Goal: Task Accomplishment & Management: Manage account settings

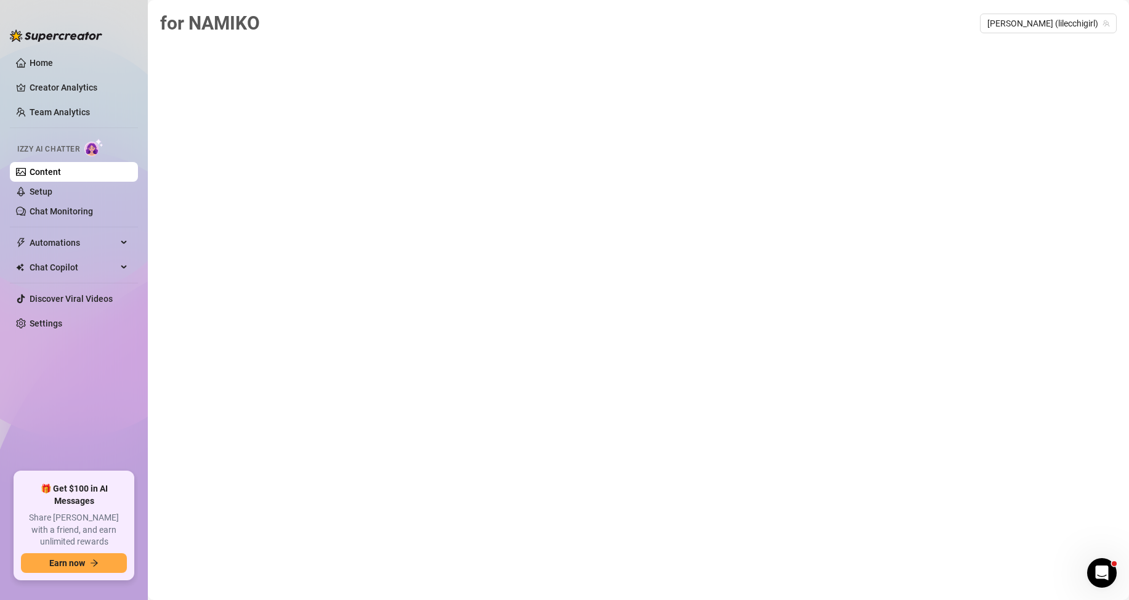
click at [464, 62] on div "for NAMIKO NAMIKO (lilecchigirl)" at bounding box center [638, 286] width 956 height 554
drag, startPoint x: 464, startPoint y: 62, endPoint x: 331, endPoint y: 54, distance: 133.2
click at [396, 56] on div "for NAMIKO NAMIKO (lilecchigirl)" at bounding box center [638, 286] width 956 height 554
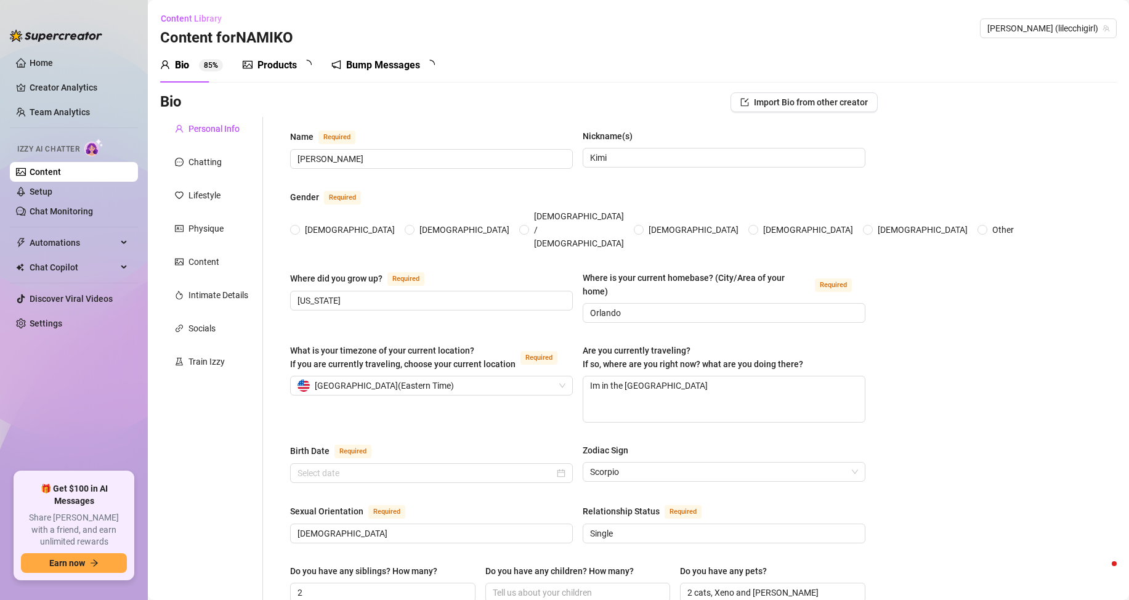
radio input "true"
type input "[DATE]"
click at [432, 66] on div "Bump Messages 4 6" at bounding box center [396, 65] width 112 height 15
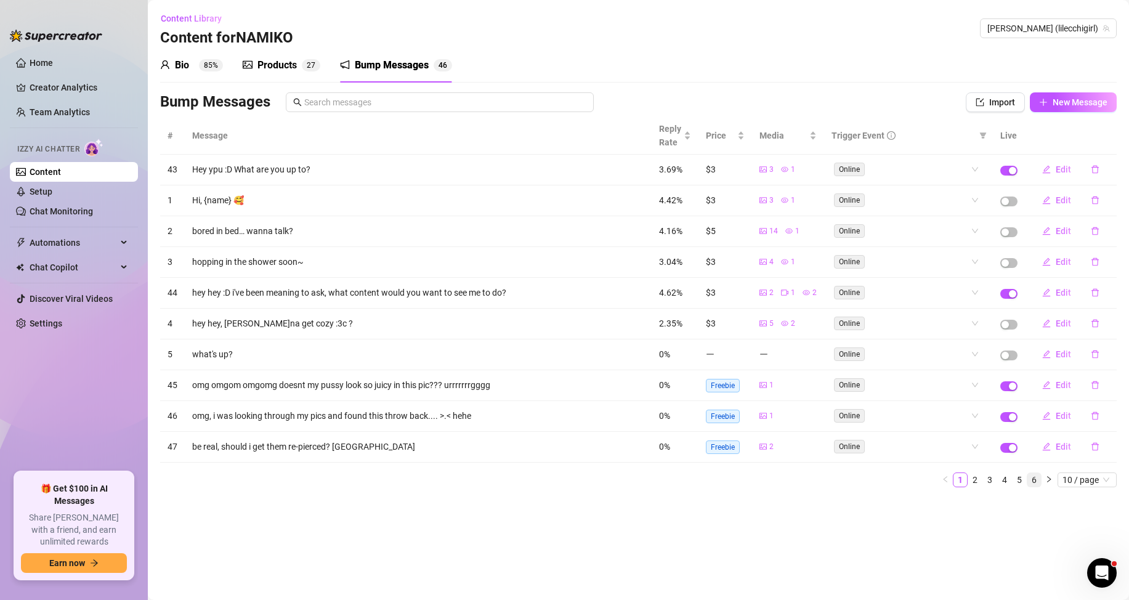
click at [1037, 483] on link "6" at bounding box center [1034, 480] width 14 height 14
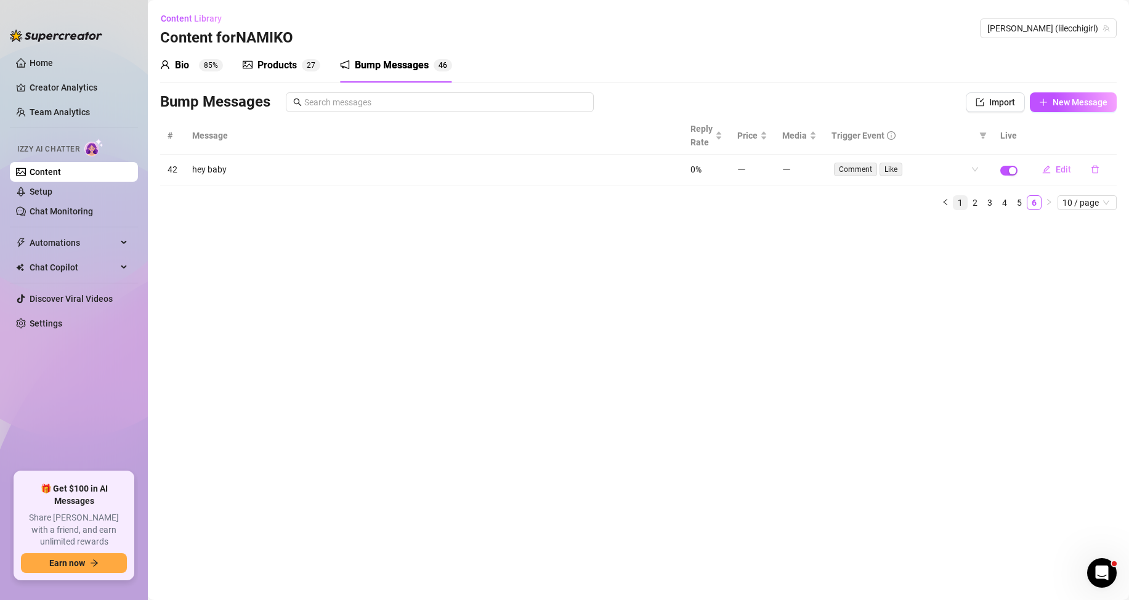
click at [966, 201] on link "1" at bounding box center [960, 203] width 14 height 14
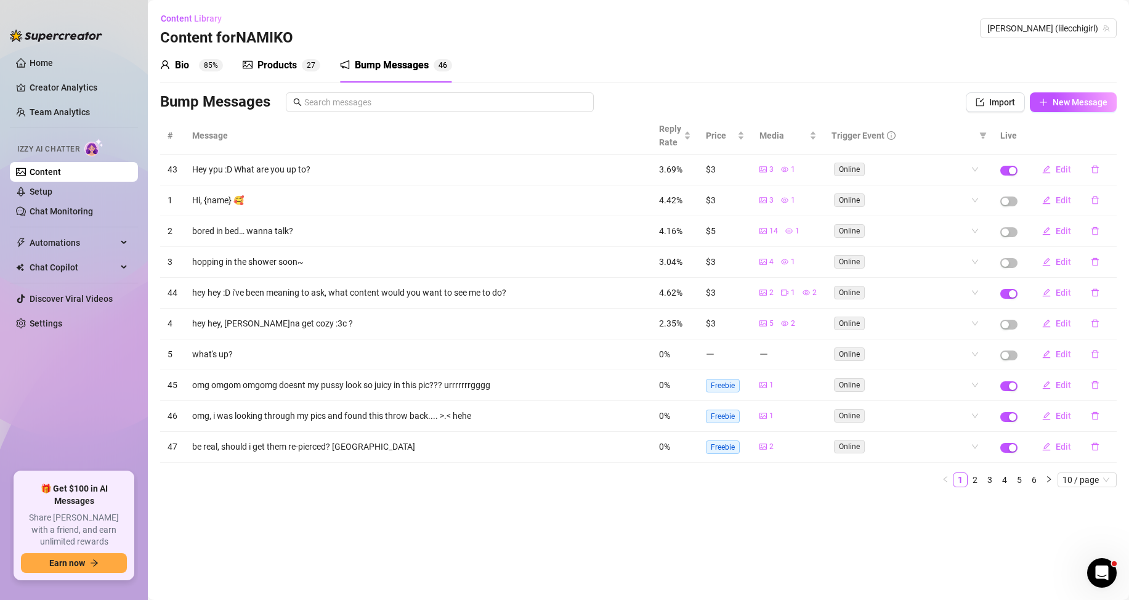
click at [753, 522] on main "Content Library Content for [PERSON_NAME] (lilecchigirl) Bio 85% Products 2 7 B…" at bounding box center [638, 300] width 981 height 600
click at [796, 85] on div "Bio 85% Products 2 7 Bump Messages 4 6 Bio Import Bio from other creator Person…" at bounding box center [638, 272] width 956 height 449
click at [1068, 99] on span "New Message" at bounding box center [1079, 102] width 55 height 10
type textarea "Type your message here..."
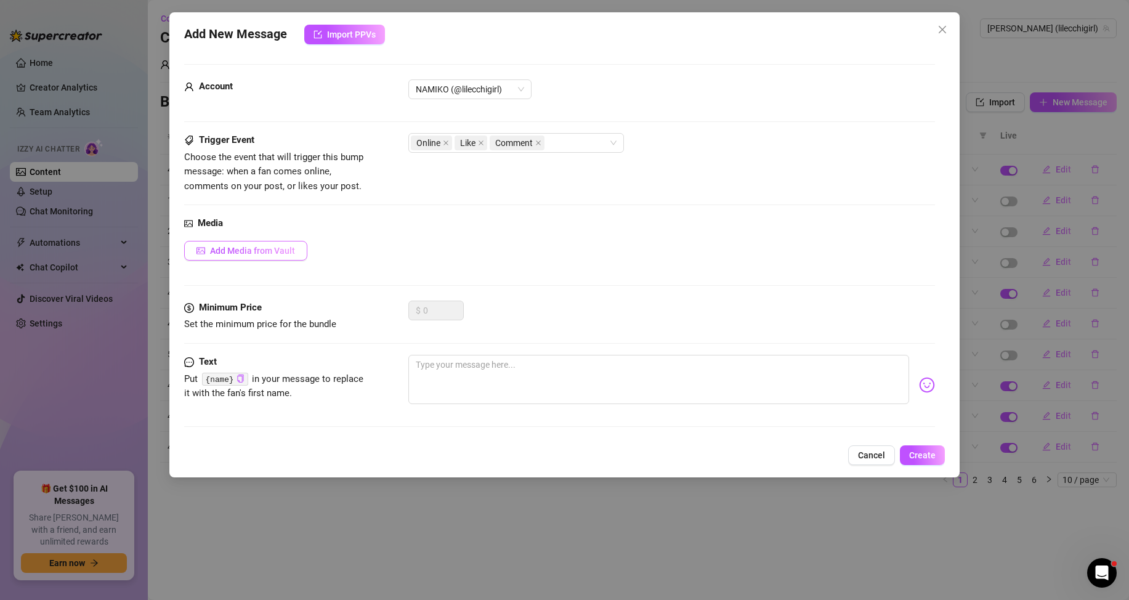
click at [260, 247] on span "Add Media from Vault" at bounding box center [252, 251] width 85 height 10
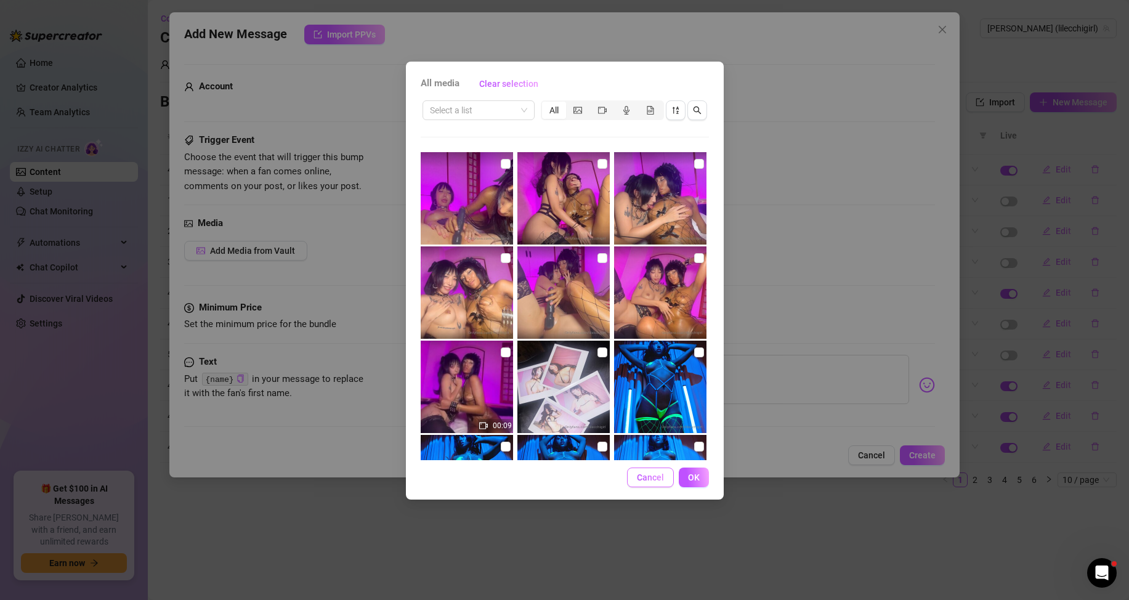
click at [648, 470] on button "Cancel" at bounding box center [650, 477] width 47 height 20
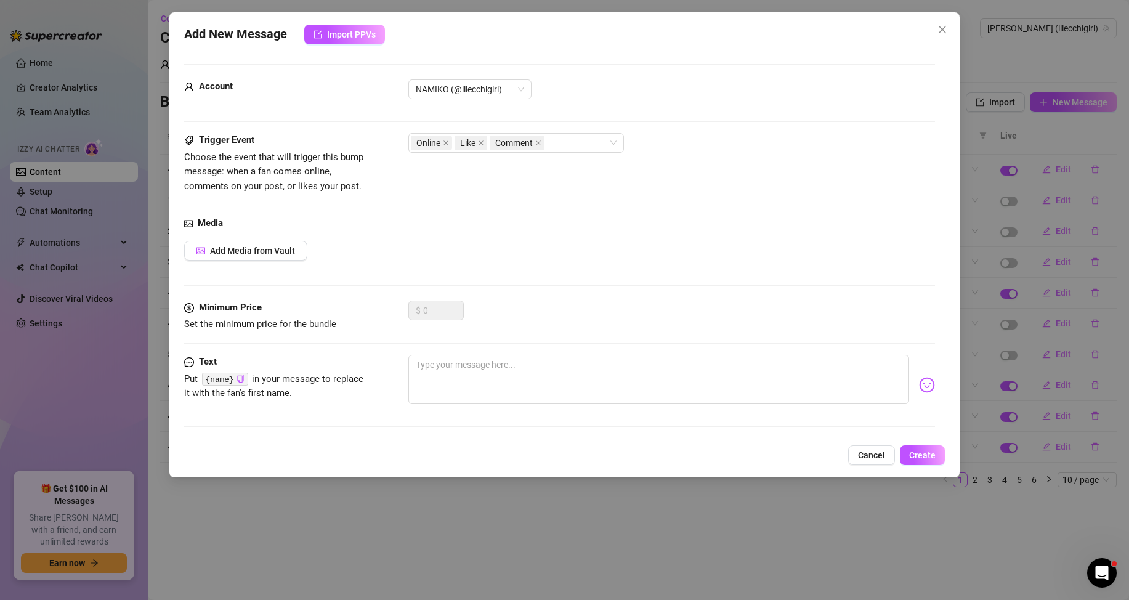
click at [879, 472] on div "Add New Message Import PPVs Account NAMIKO (@lilecchigirl) Trigger Event Choose…" at bounding box center [564, 244] width 790 height 465
click at [871, 458] on span "Cancel" at bounding box center [871, 455] width 27 height 10
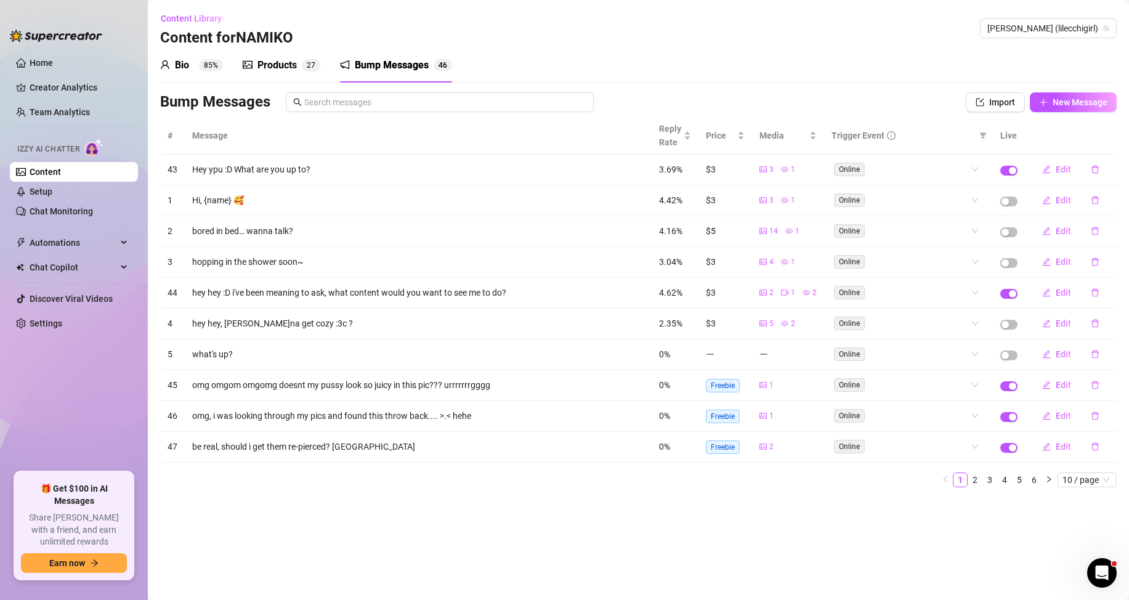
click at [1, 65] on aside "Home Creator Analytics Team Analytics Izzy AI Chatter Content Setup Chat Monito…" at bounding box center [74, 300] width 148 height 600
click at [1065, 101] on span "New Message" at bounding box center [1079, 102] width 55 height 10
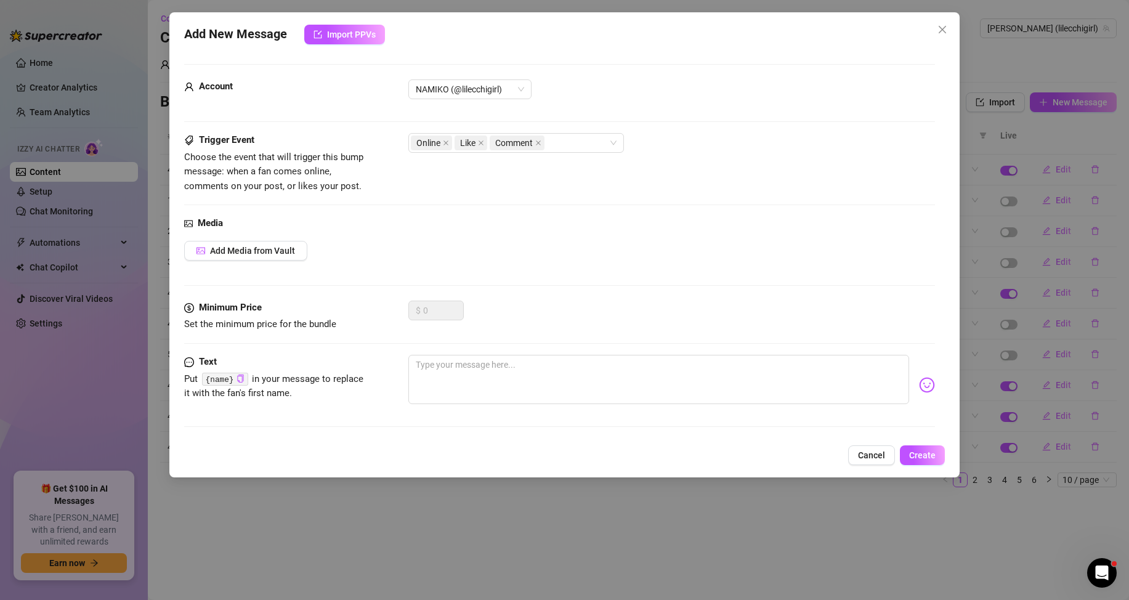
click at [531, 261] on div "Media Add Media from Vault" at bounding box center [559, 258] width 751 height 84
click at [496, 372] on textarea at bounding box center [658, 379] width 501 height 49
click at [879, 453] on span "Cancel" at bounding box center [871, 455] width 27 height 10
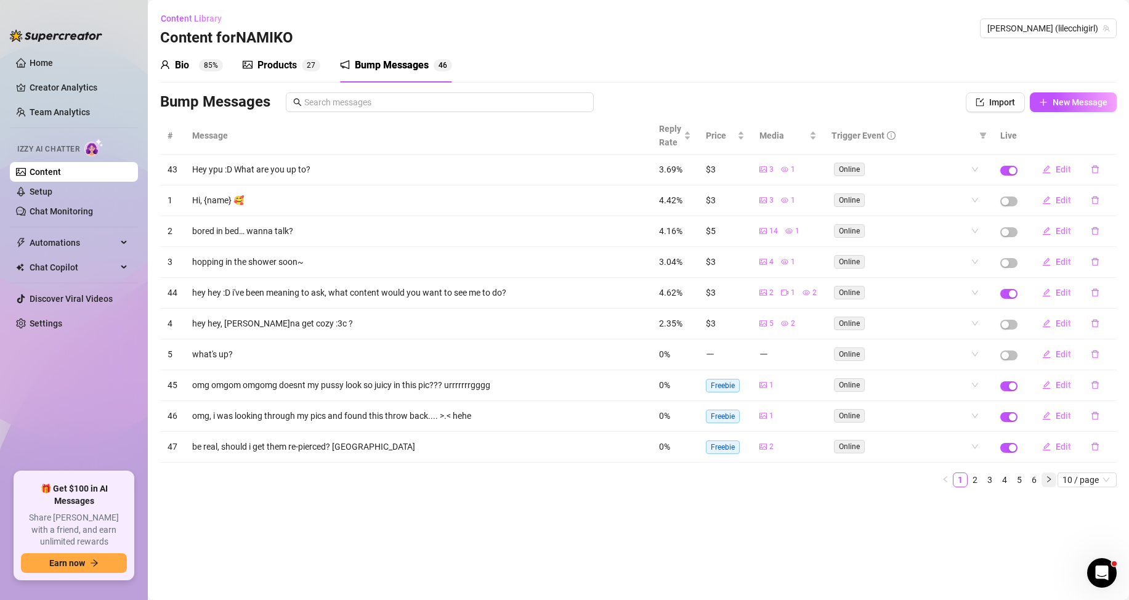
click at [1048, 480] on icon "right" at bounding box center [1048, 478] width 7 height 7
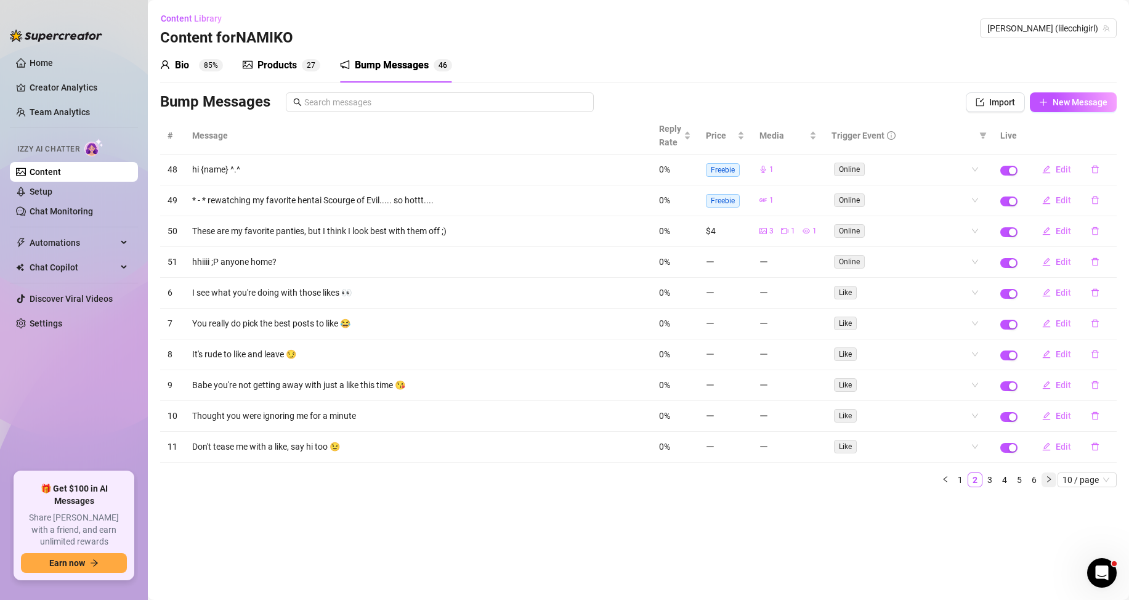
click at [1046, 480] on icon "right" at bounding box center [1048, 478] width 7 height 7
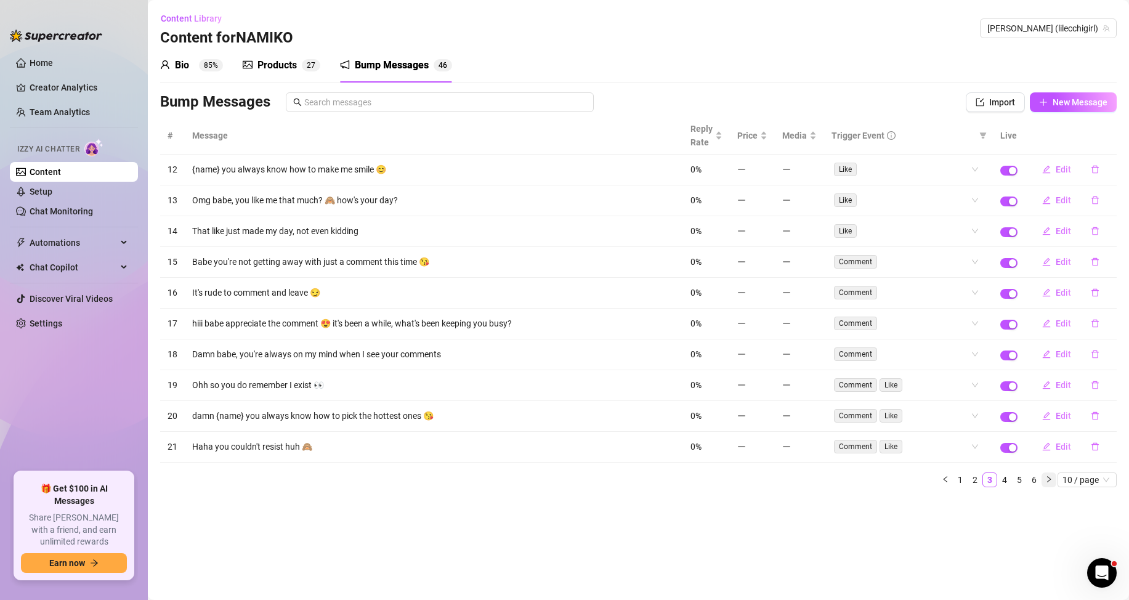
click at [1046, 480] on icon "right" at bounding box center [1048, 478] width 7 height 7
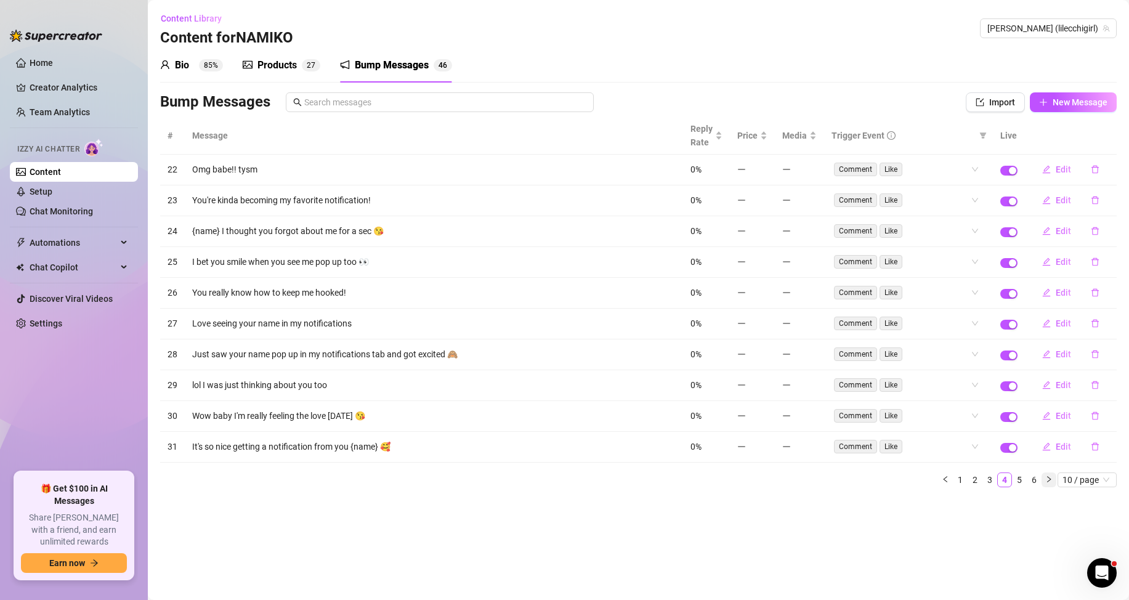
click at [1046, 480] on icon "right" at bounding box center [1048, 478] width 7 height 7
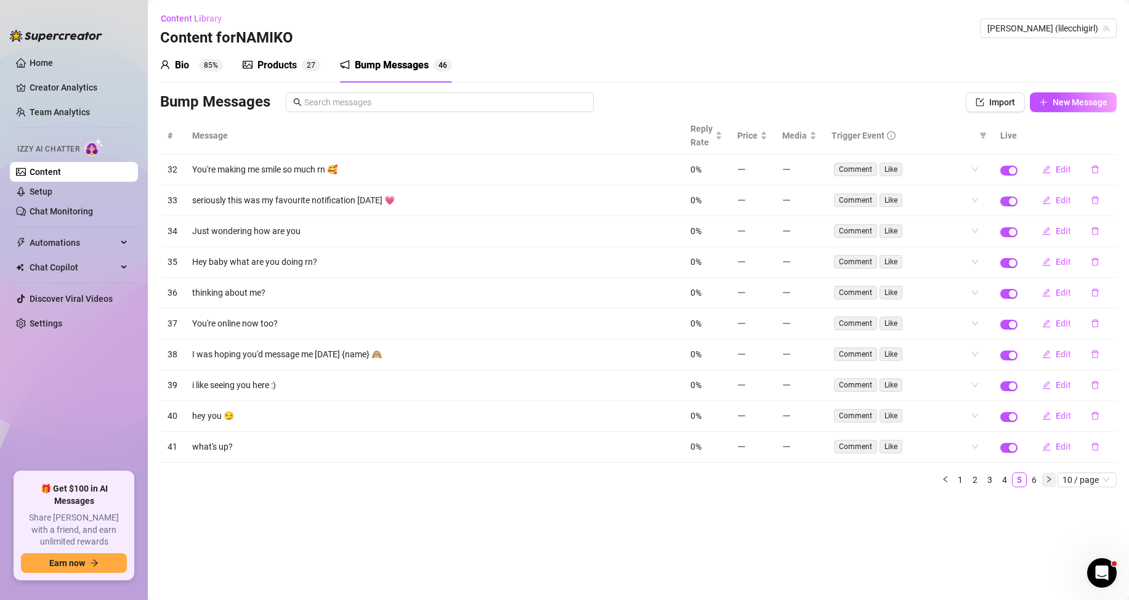
click at [1046, 480] on icon "right" at bounding box center [1048, 478] width 7 height 7
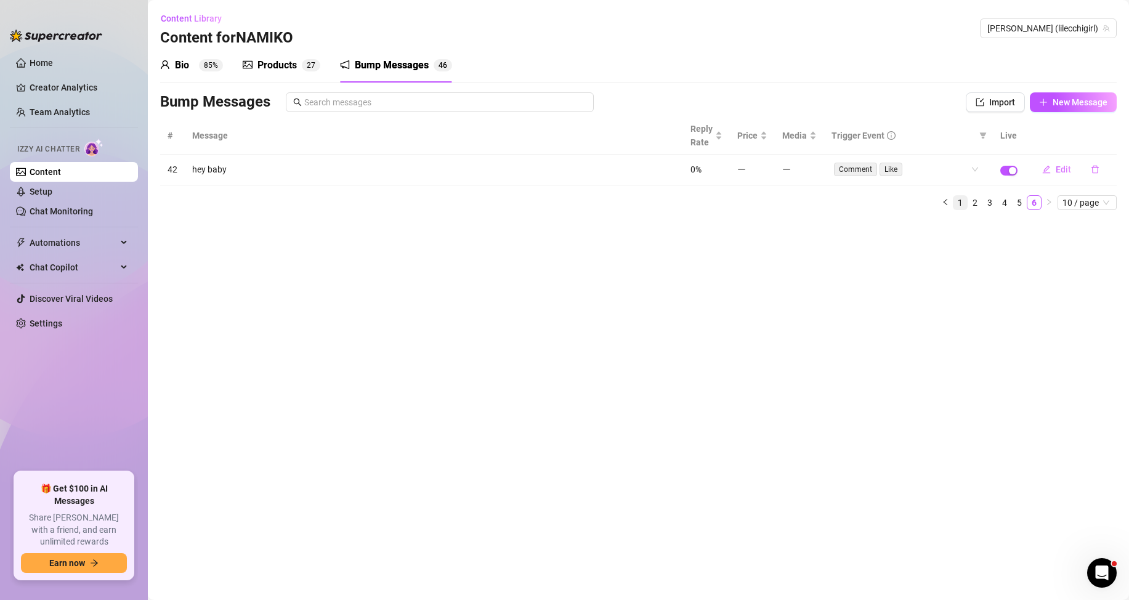
click at [958, 201] on link "1" at bounding box center [960, 203] width 14 height 14
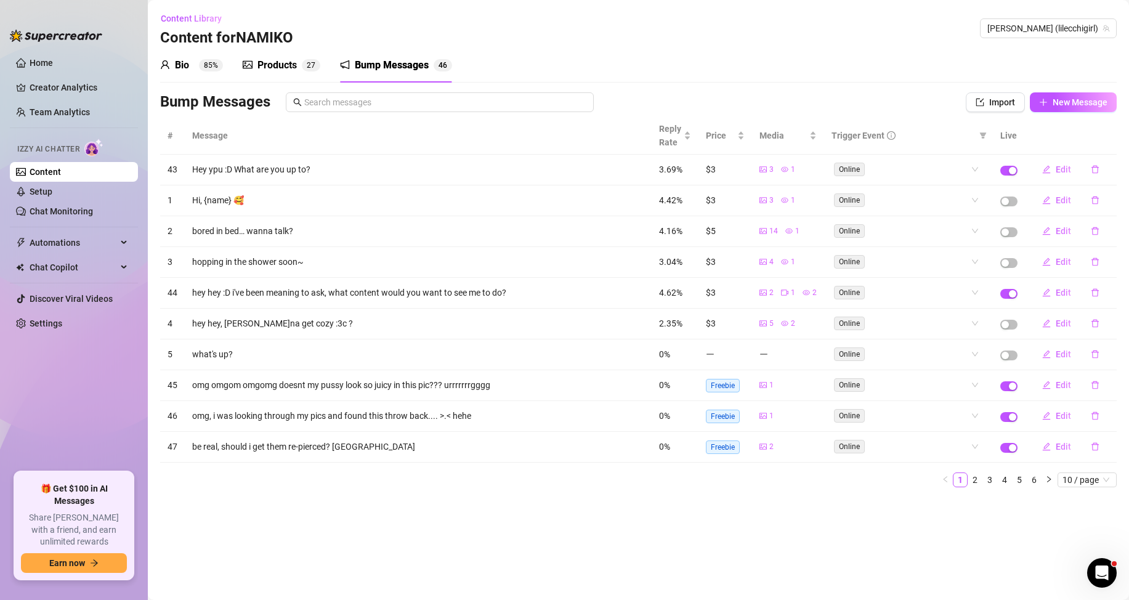
click at [602, 35] on div "Content Library Content for [PERSON_NAME] (lilecchigirl)" at bounding box center [638, 28] width 956 height 39
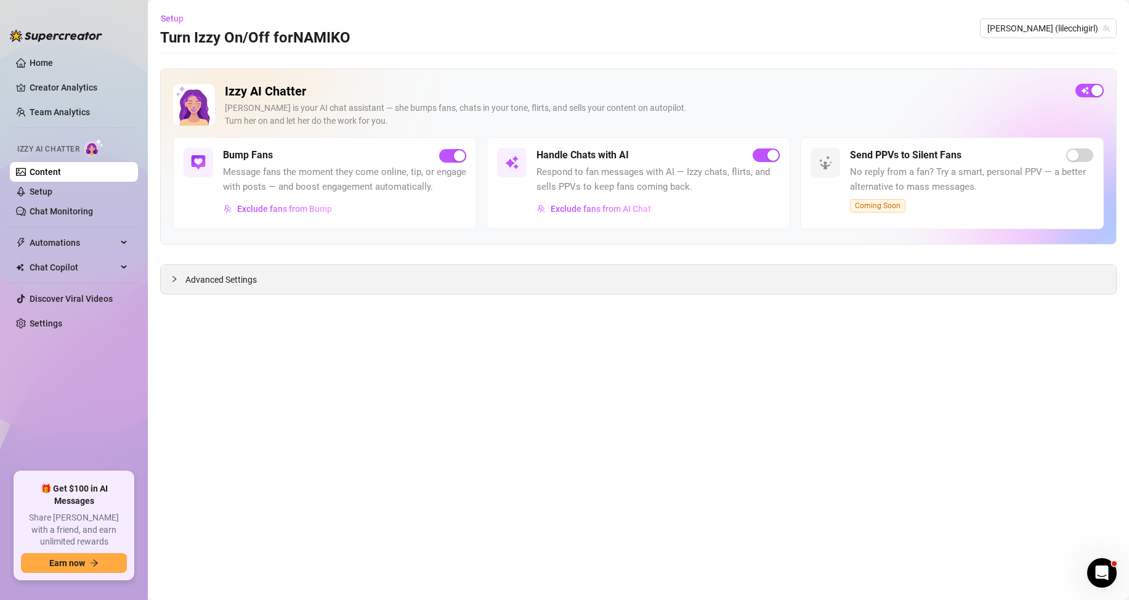
click at [432, 285] on div "Advanced Settings" at bounding box center [638, 279] width 955 height 29
click at [278, 204] on span "Exclude fans from Bump" at bounding box center [284, 209] width 95 height 10
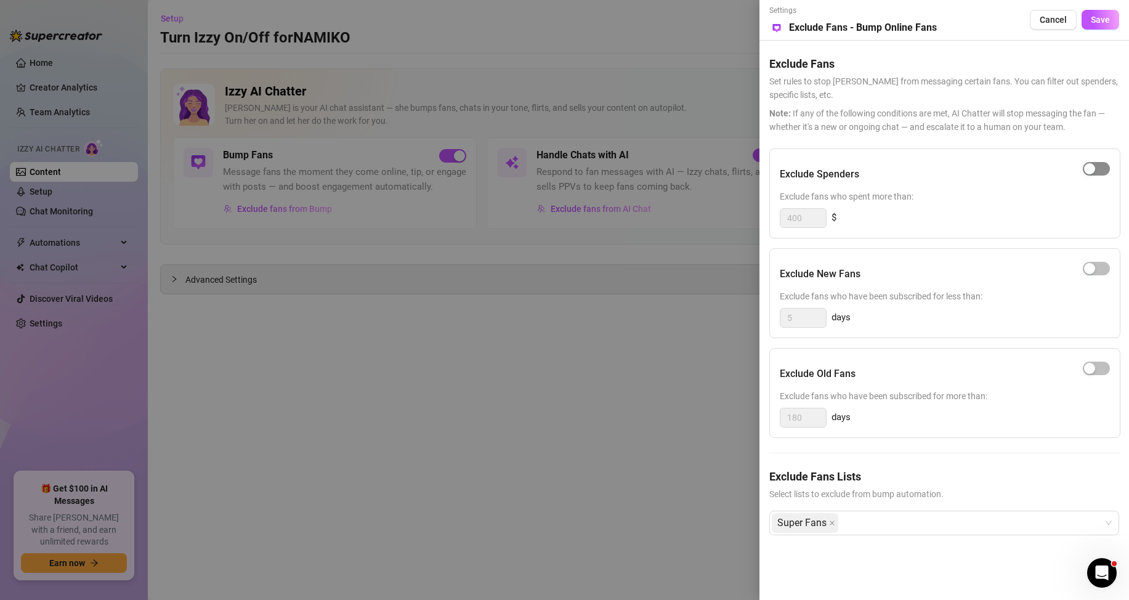
click at [1099, 172] on span "button" at bounding box center [1096, 169] width 27 height 14
click at [1099, 169] on div "button" at bounding box center [1102, 168] width 11 height 11
click at [1064, 18] on span "Cancel" at bounding box center [1053, 20] width 27 height 10
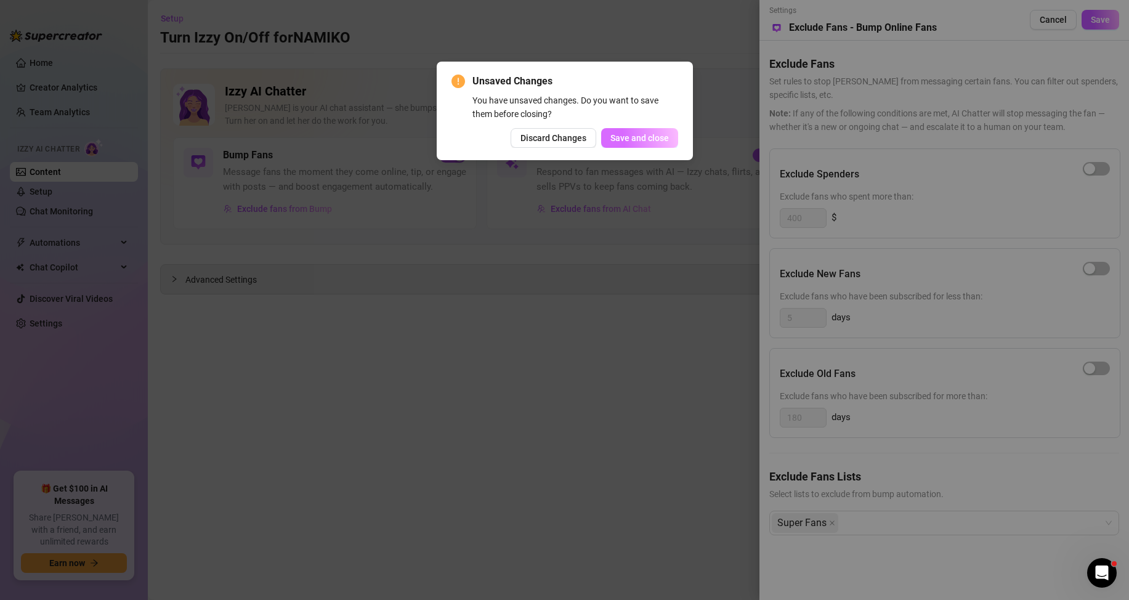
click at [634, 137] on span "Save and close" at bounding box center [639, 138] width 59 height 10
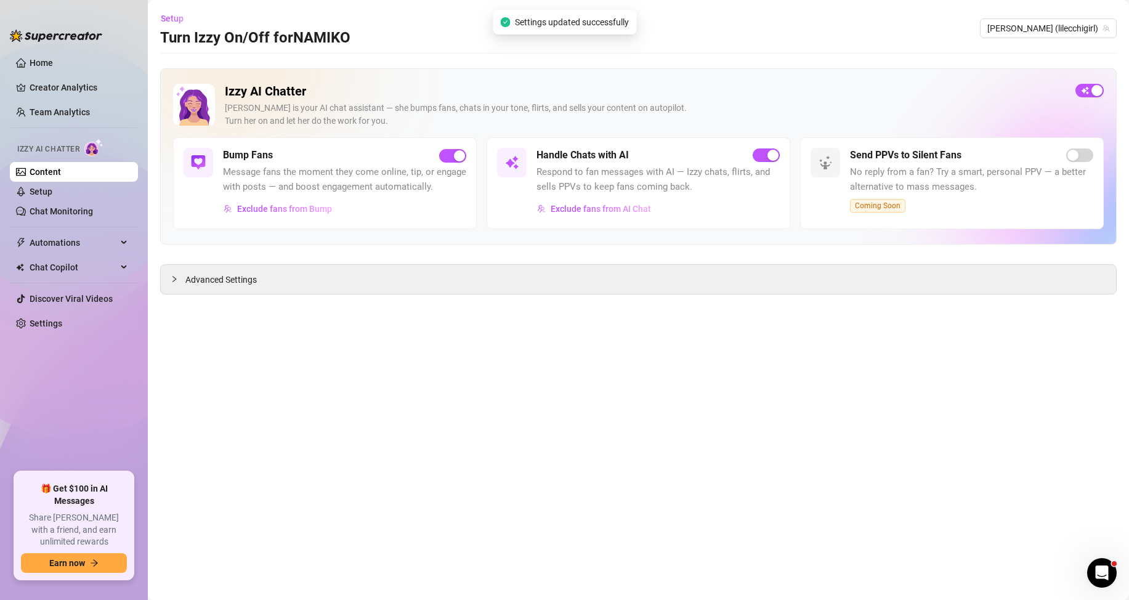
click at [287, 262] on div "Izzy AI Chatter [PERSON_NAME] is your AI chat assistant — she bumps fans, chats…" at bounding box center [638, 181] width 956 height 226
click at [267, 285] on div "Advanced Settings" at bounding box center [638, 279] width 955 height 29
click at [244, 283] on span "Advanced Settings" at bounding box center [220, 280] width 71 height 14
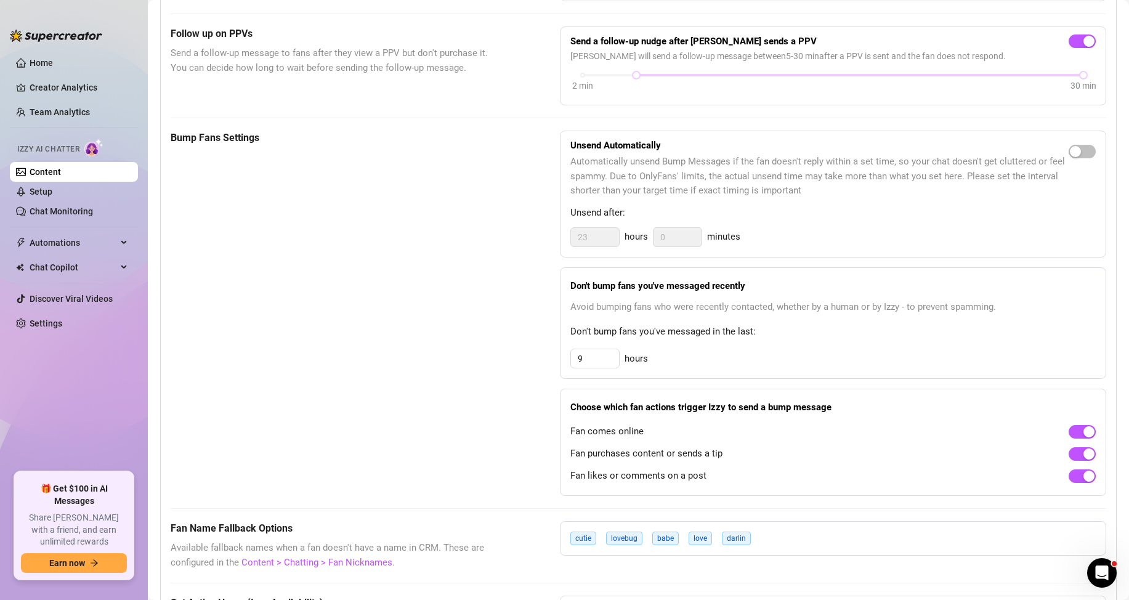
scroll to position [431, 0]
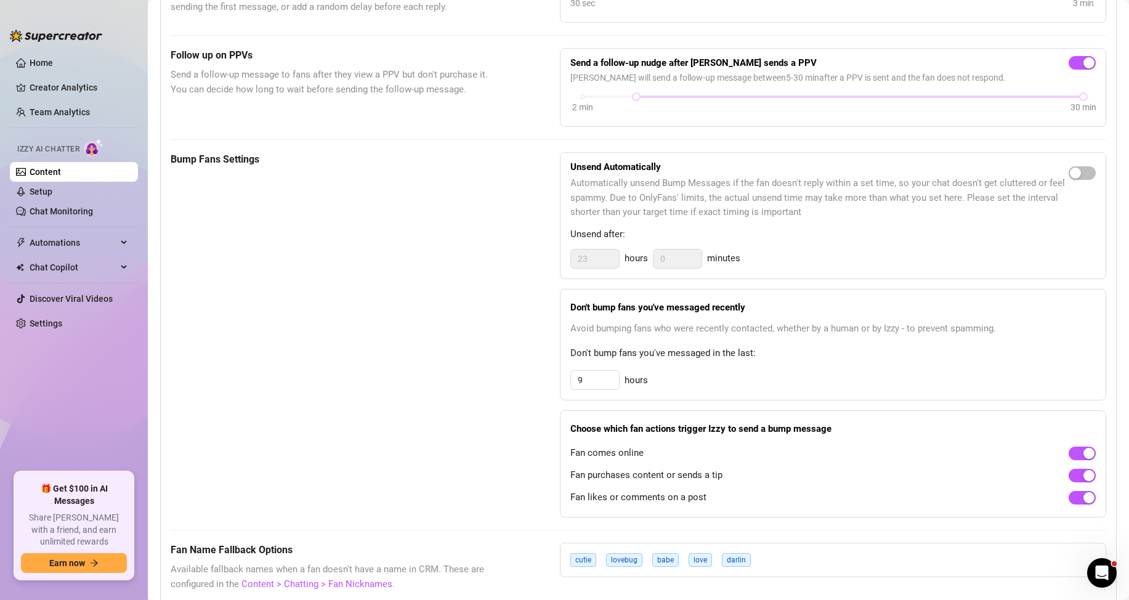
click at [603, 384] on div "Don't bump fans you've messaged recently Avoid bumping fans who were recently c…" at bounding box center [833, 344] width 546 height 111
click at [604, 385] on div "9" at bounding box center [594, 380] width 49 height 20
click at [663, 361] on span "Don't bump fans you've messaged in the last:" at bounding box center [832, 353] width 525 height 15
click at [594, 389] on input "9" at bounding box center [595, 380] width 48 height 18
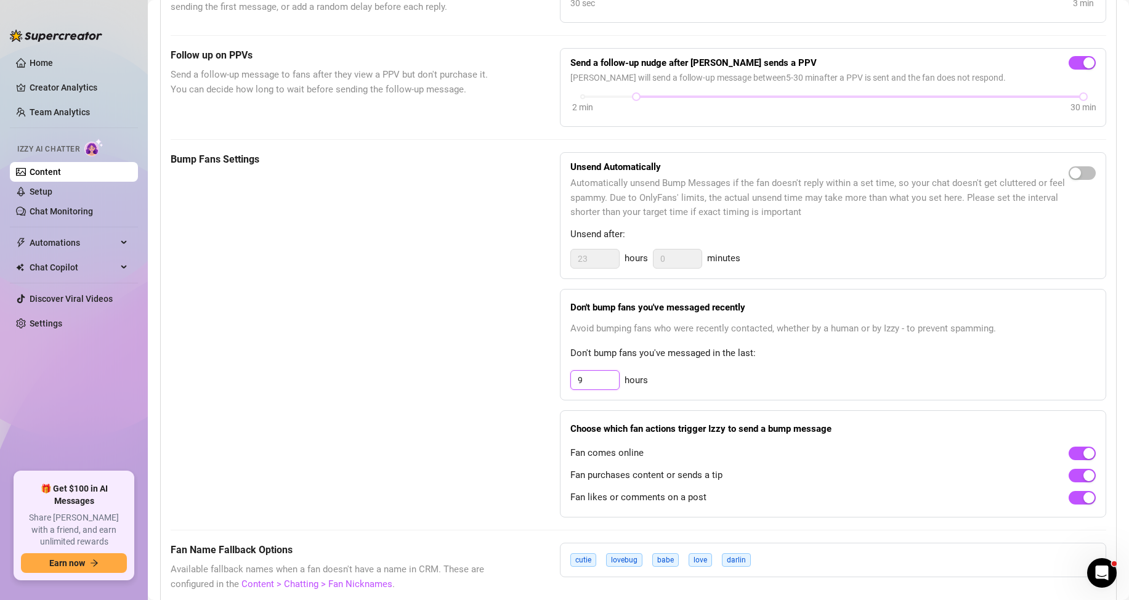
click at [594, 389] on input "9" at bounding box center [595, 380] width 48 height 18
type input "12"
click at [514, 405] on div "Bump Fans Settings Unsend Automatically Automatically unsend Bump Messages if t…" at bounding box center [638, 334] width 935 height 365
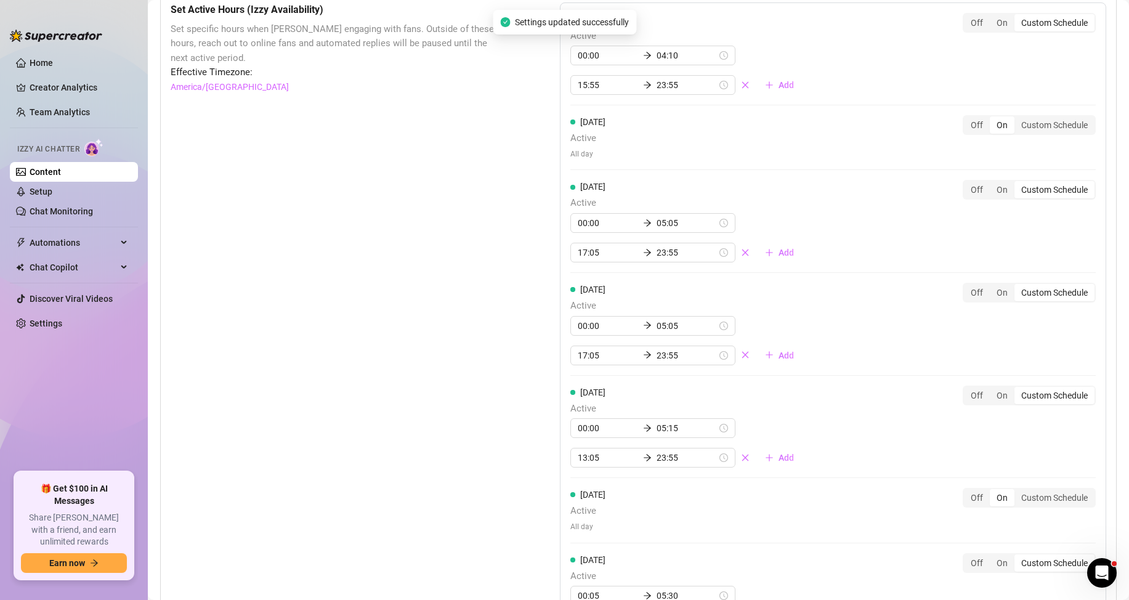
scroll to position [1047, 0]
click at [1033, 132] on div "Custom Schedule" at bounding box center [1054, 123] width 80 height 17
click at [1017, 117] on input "Custom Schedule" at bounding box center [1017, 117] width 0 height 0
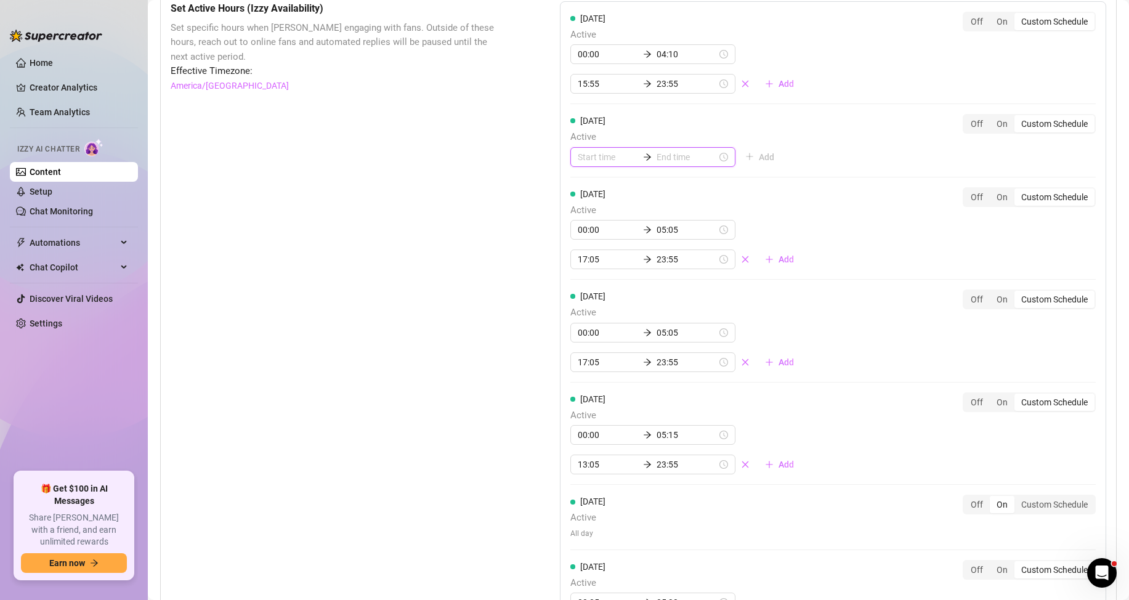
click at [610, 164] on input at bounding box center [608, 157] width 60 height 14
click at [487, 199] on div "Set Active Hours (Izzy Availability) Set specific hours when Izzy engaging with…" at bounding box center [335, 375] width 328 height 749
click at [588, 164] on input at bounding box center [608, 157] width 60 height 14
type input "00:00"
click at [584, 197] on div "00" at bounding box center [584, 204] width 30 height 17
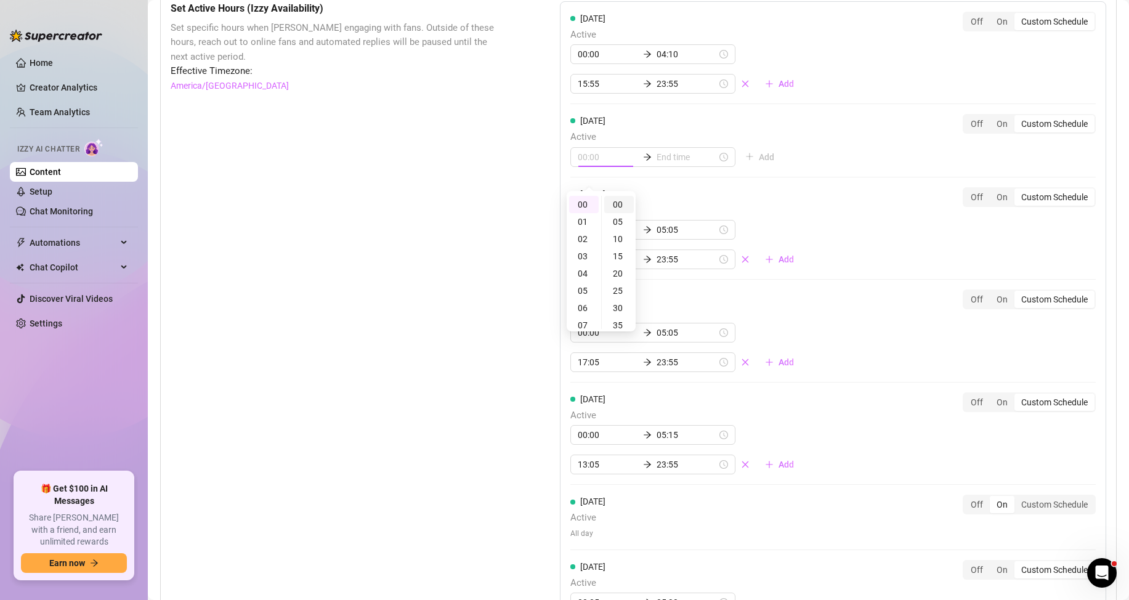
click at [623, 203] on div "00" at bounding box center [619, 204] width 30 height 17
click at [664, 164] on input at bounding box center [687, 157] width 60 height 14
type input "00:00"
click at [620, 268] on div "04" at bounding box center [626, 273] width 30 height 17
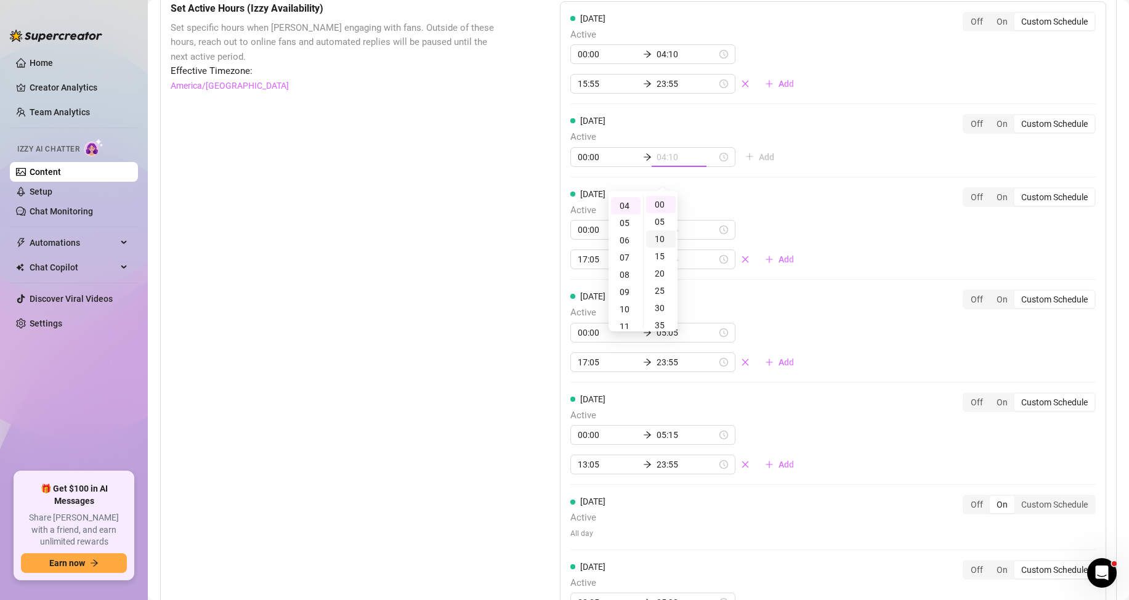
click at [662, 241] on div "10" at bounding box center [661, 238] width 30 height 17
type input "04:10"
click at [665, 207] on div "10" at bounding box center [661, 205] width 30 height 17
click at [792, 149] on div "[DATE] Active 00:00 04:10 Add Off On Custom Schedule" at bounding box center [832, 145] width 525 height 63
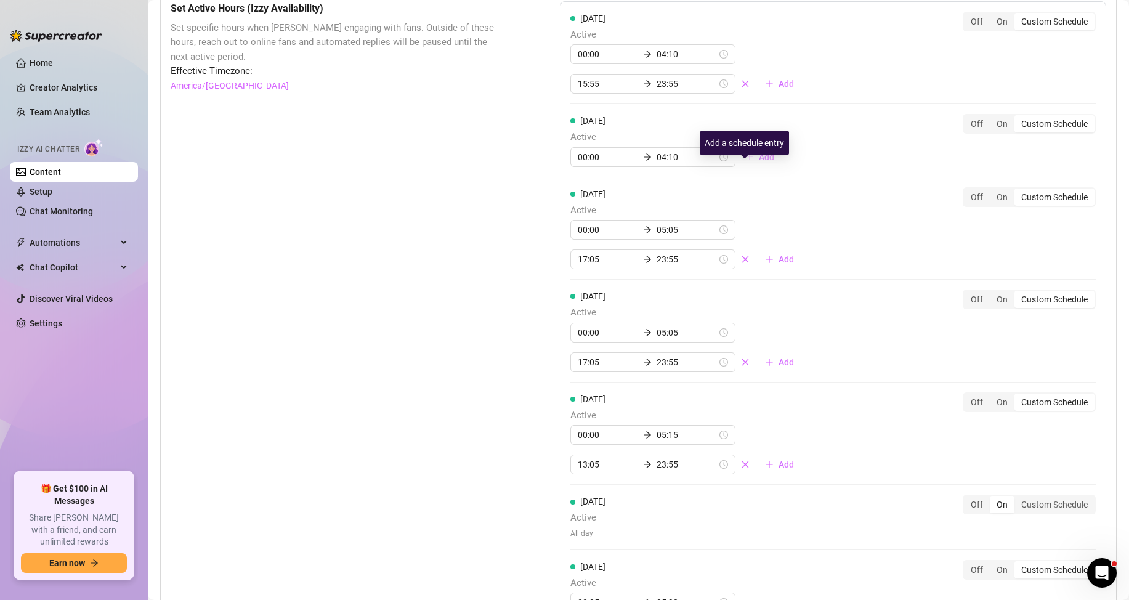
click at [745, 161] on icon "plus" at bounding box center [749, 156] width 9 height 9
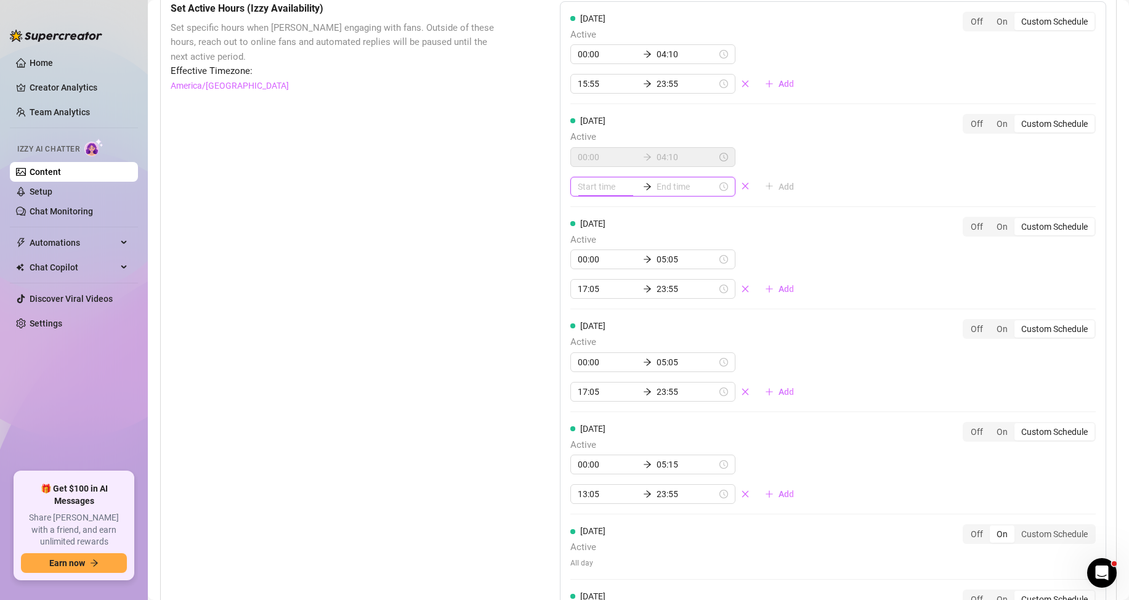
click at [580, 193] on input at bounding box center [608, 187] width 60 height 14
click at [583, 307] on div "15" at bounding box center [584, 307] width 30 height 17
type input "15:55"
click at [620, 299] on div "55" at bounding box center [619, 300] width 30 height 17
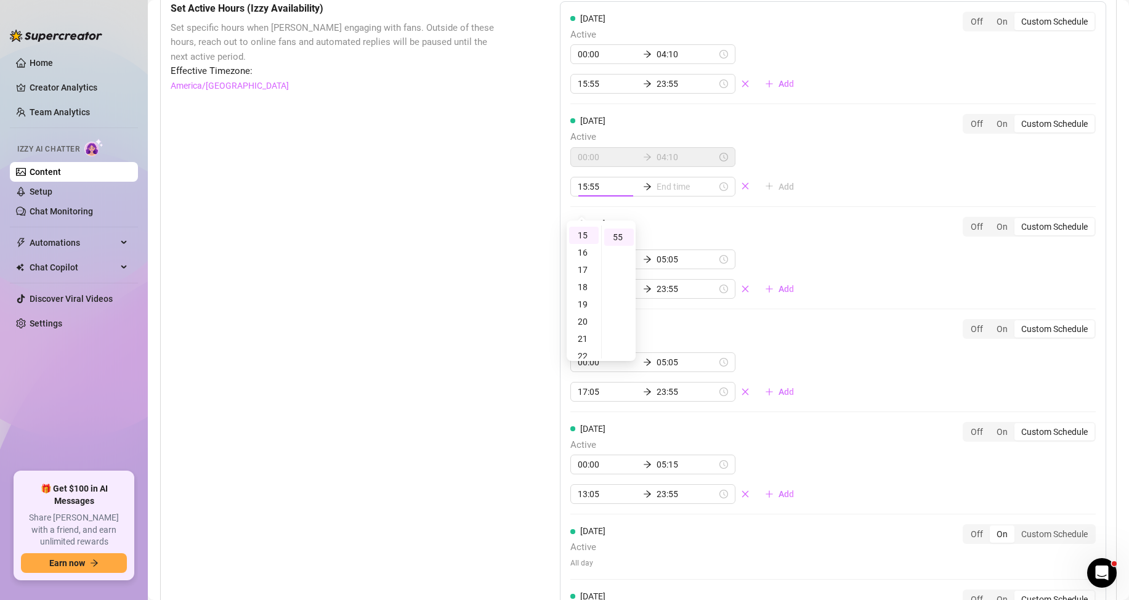
scroll to position [188, 0]
click at [685, 193] on input at bounding box center [687, 187] width 60 height 14
type input "15:55"
click at [619, 315] on div "23" at bounding box center [626, 310] width 30 height 17
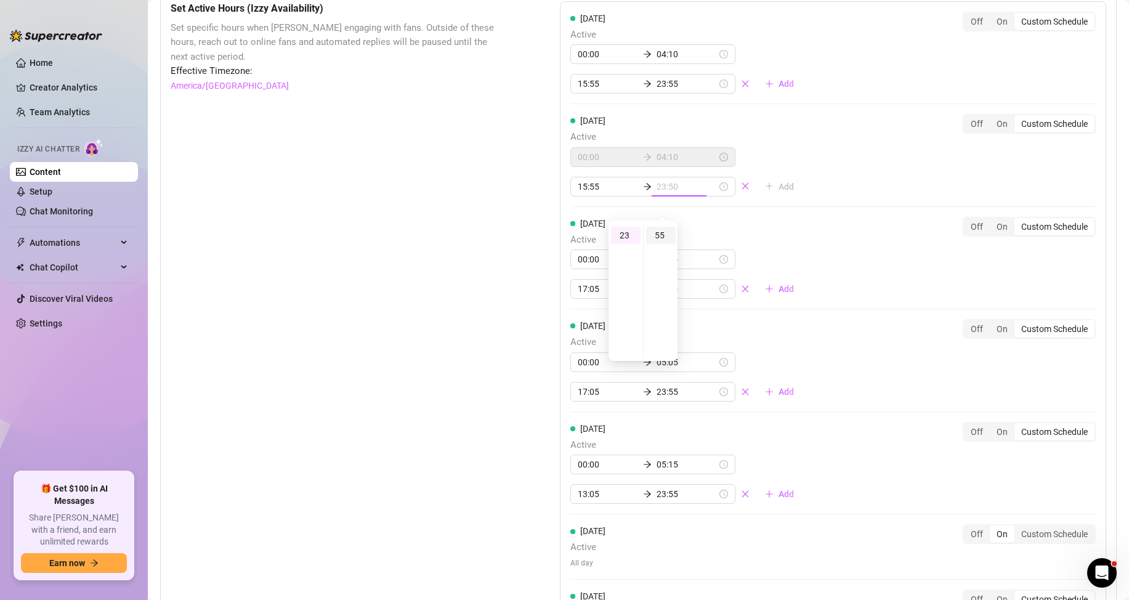
type input "23:55"
click at [665, 231] on div "55" at bounding box center [661, 235] width 30 height 17
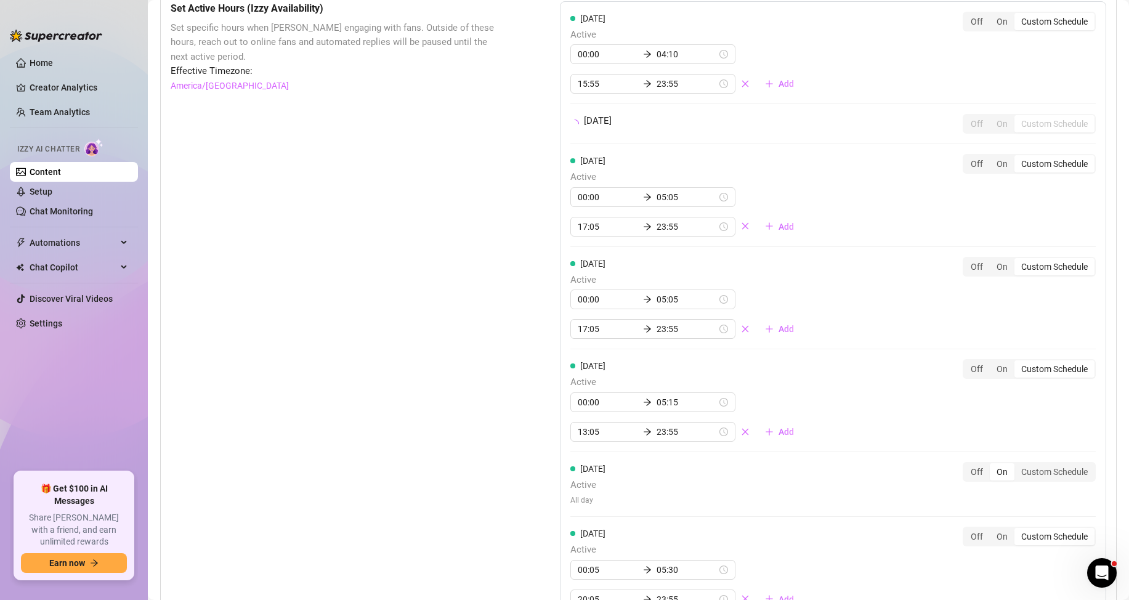
click at [888, 191] on div "[DATE] Active 00:00 04:10 15:55 23:55 Add Off On Custom Schedule [DATE] Off On …" at bounding box center [833, 315] width 546 height 629
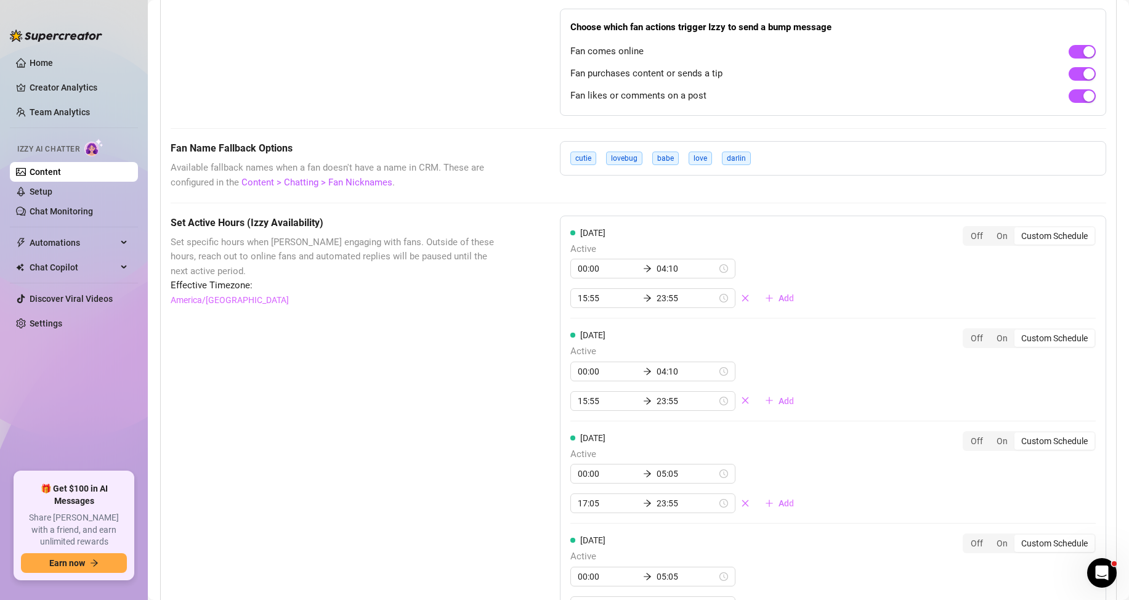
scroll to position [554, 0]
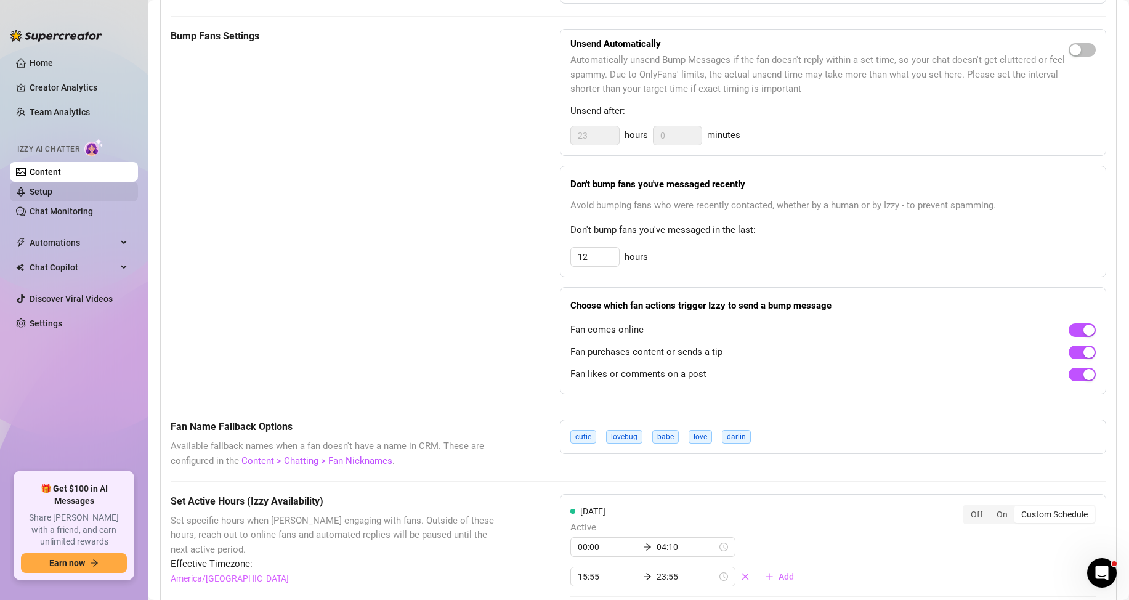
click at [52, 196] on link "Setup" at bounding box center [41, 192] width 23 height 10
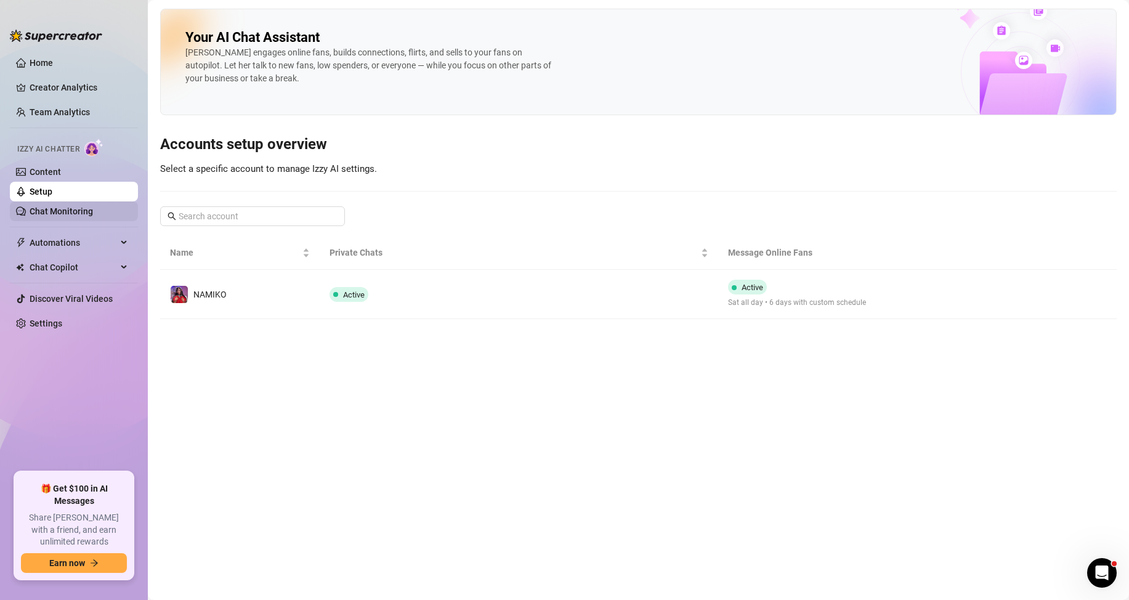
click at [93, 208] on link "Chat Monitoring" at bounding box center [61, 211] width 63 height 10
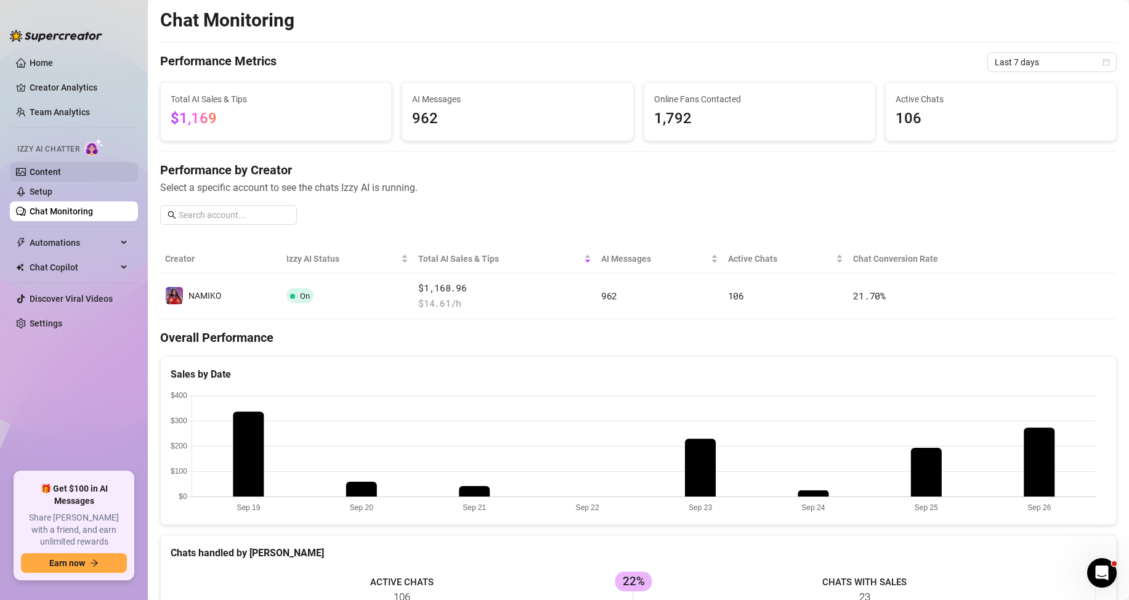
click at [55, 168] on link "Content" at bounding box center [45, 172] width 31 height 10
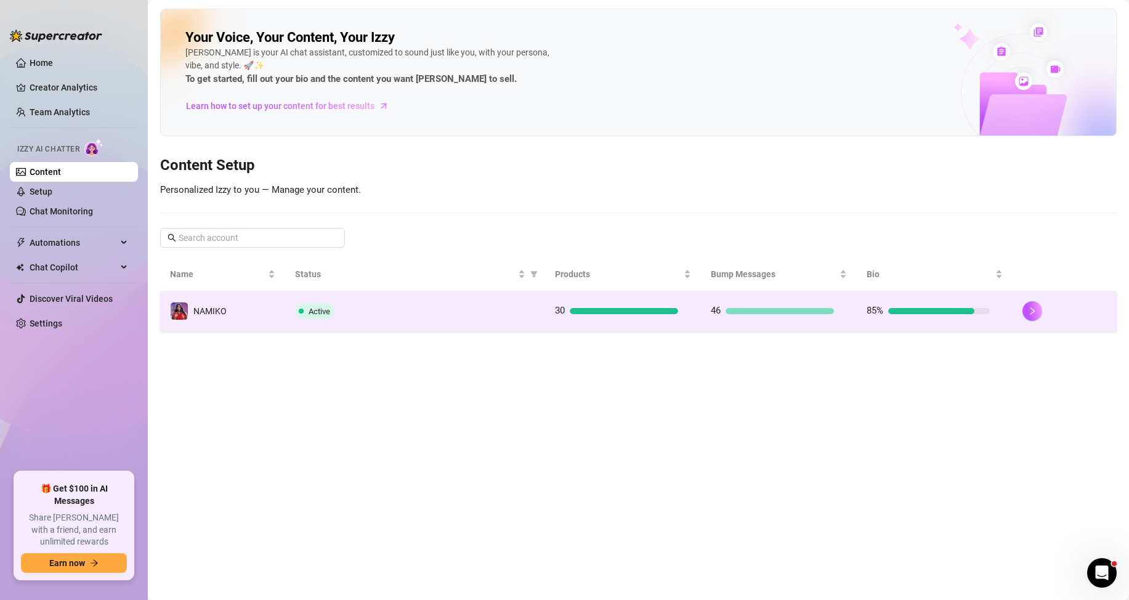
click at [515, 328] on td "Active" at bounding box center [415, 311] width 260 height 40
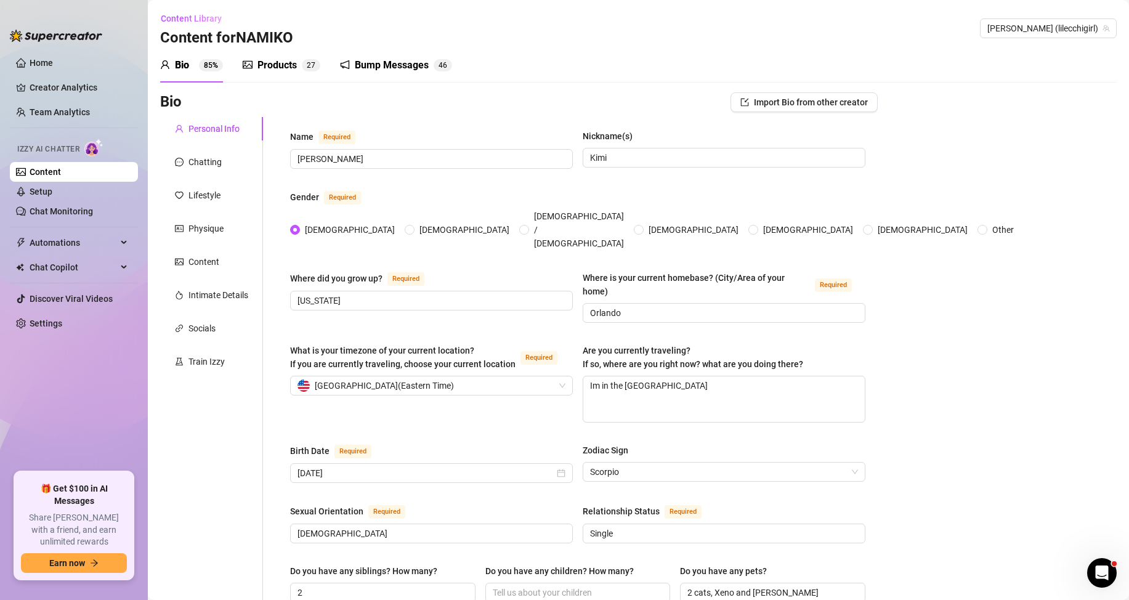
click at [405, 61] on div "Bump Messages" at bounding box center [392, 65] width 74 height 15
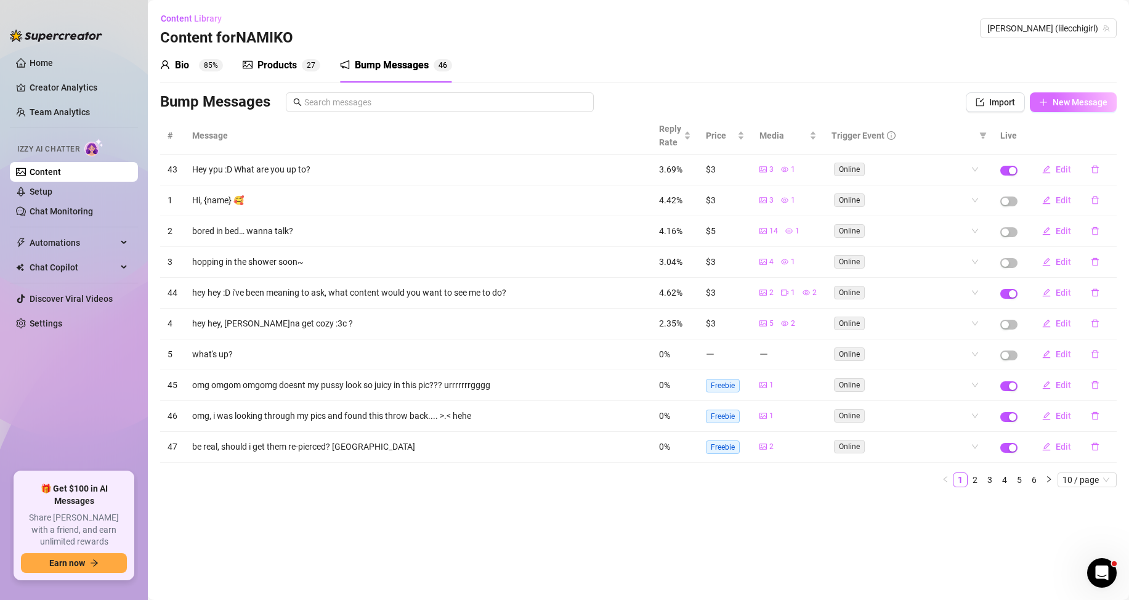
click at [1062, 107] on span "New Message" at bounding box center [1079, 102] width 55 height 10
type textarea "Type your message here..."
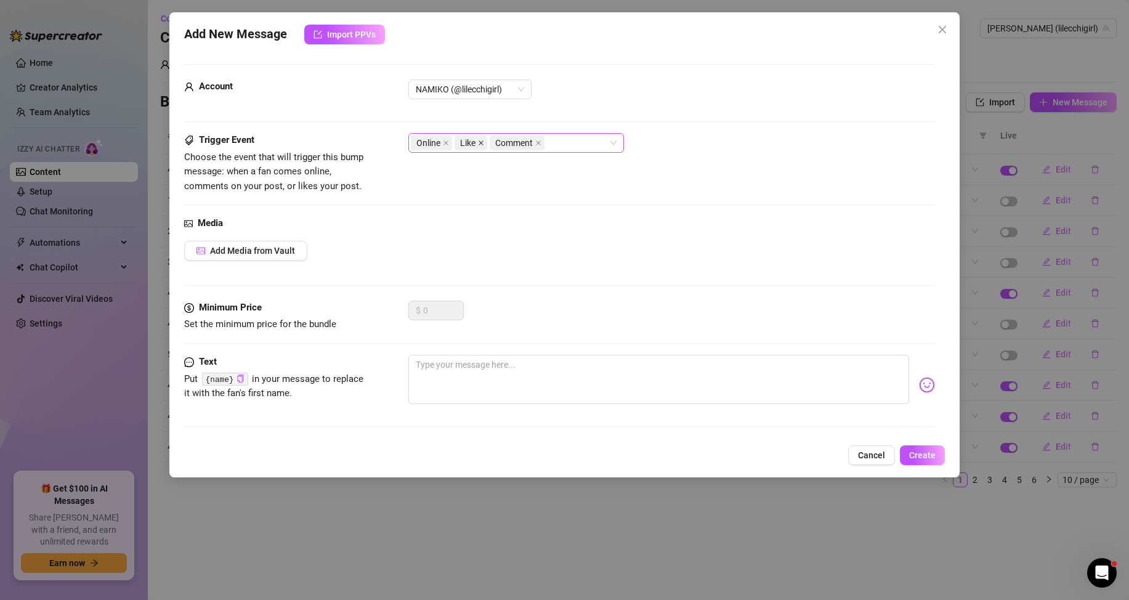
click at [479, 143] on icon "close" at bounding box center [481, 143] width 6 height 6
click at [479, 143] on span "Comment" at bounding box center [479, 143] width 38 height 14
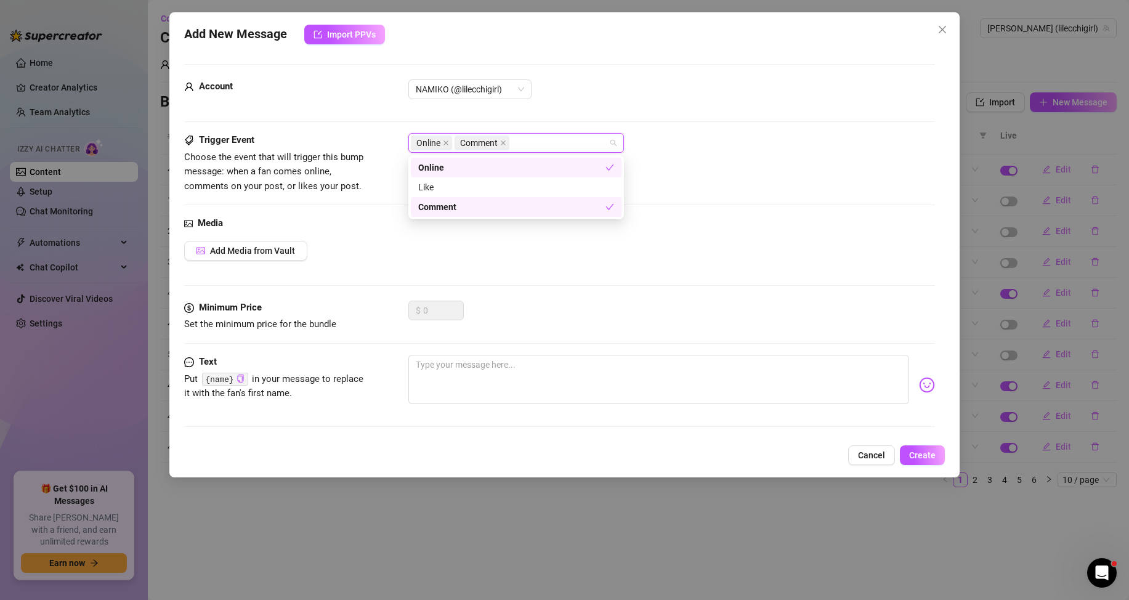
click at [511, 142] on div "Comment" at bounding box center [483, 142] width 57 height 17
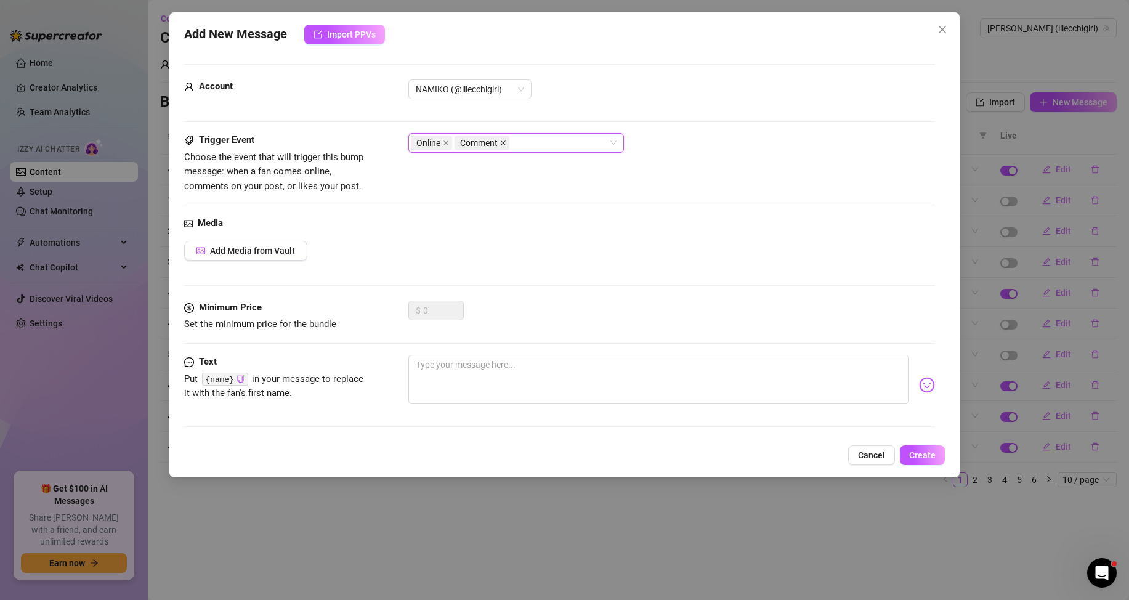
click at [504, 142] on icon "close" at bounding box center [503, 142] width 5 height 5
click at [268, 249] on span "Add Media from Vault" at bounding box center [252, 251] width 85 height 10
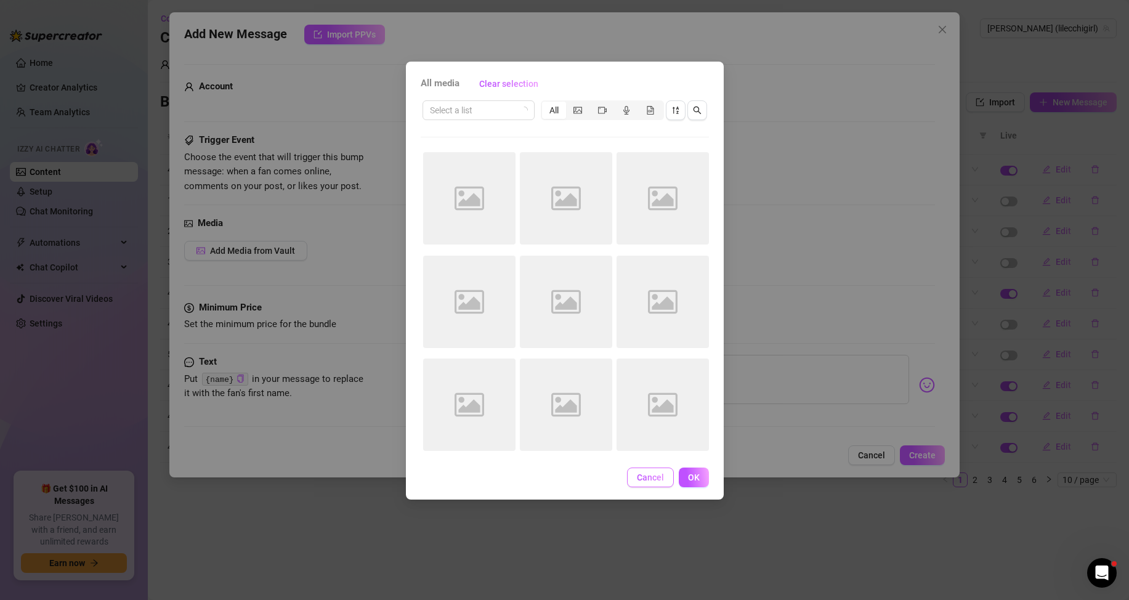
drag, startPoint x: 639, startPoint y: 491, endPoint x: 648, endPoint y: 473, distance: 20.1
click at [639, 491] on div "All media Clear selection Select a list All Image placeholder Image placeholder…" at bounding box center [565, 281] width 318 height 438
click at [661, 467] on button "Cancel" at bounding box center [650, 477] width 47 height 20
